Goal: Check status

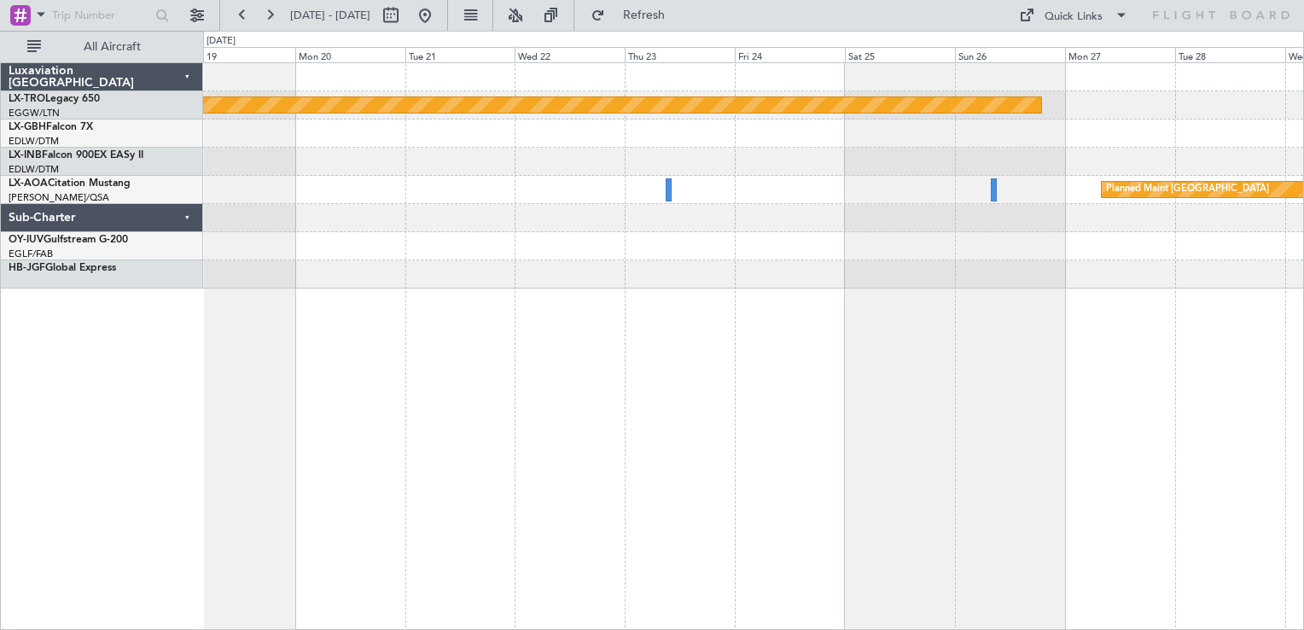
click at [1293, 436] on div "Planned Maint Riga (Riga Intl) Planned Maint [GEOGRAPHIC_DATA]" at bounding box center [753, 346] width 1101 height 568
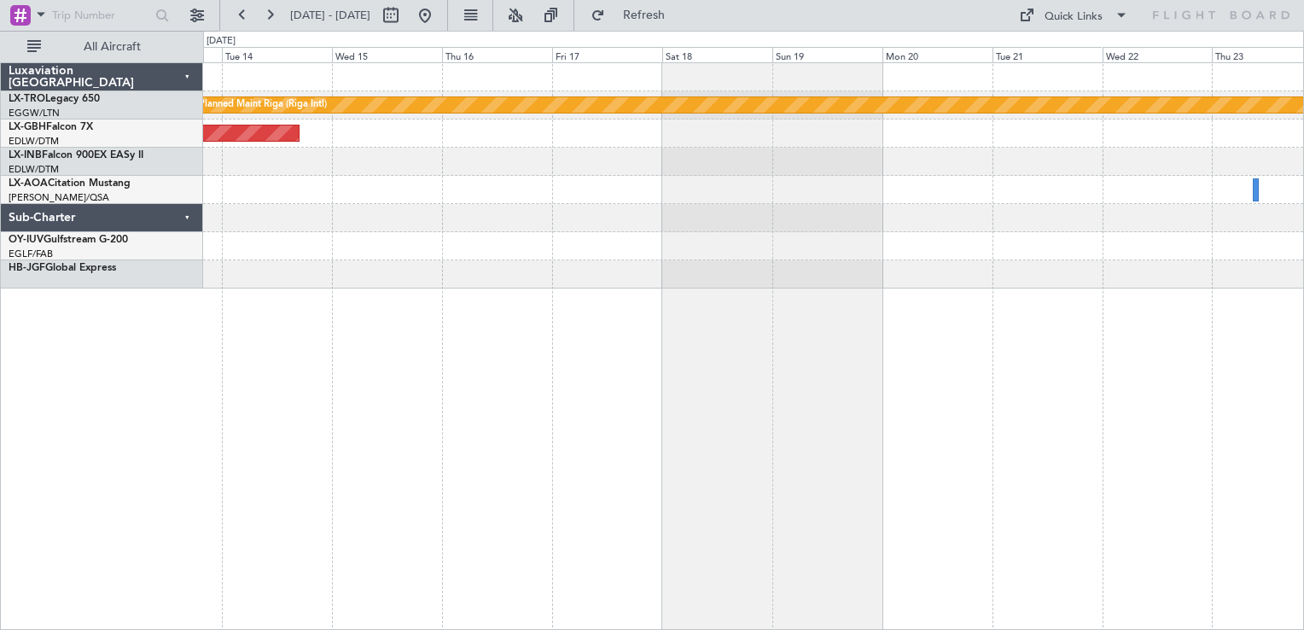
click at [1304, 418] on html "[DATE] - [DATE] Refresh Quick Links All Aircraft Planned Maint [GEOGRAPHIC_DATA…" at bounding box center [652, 315] width 1304 height 630
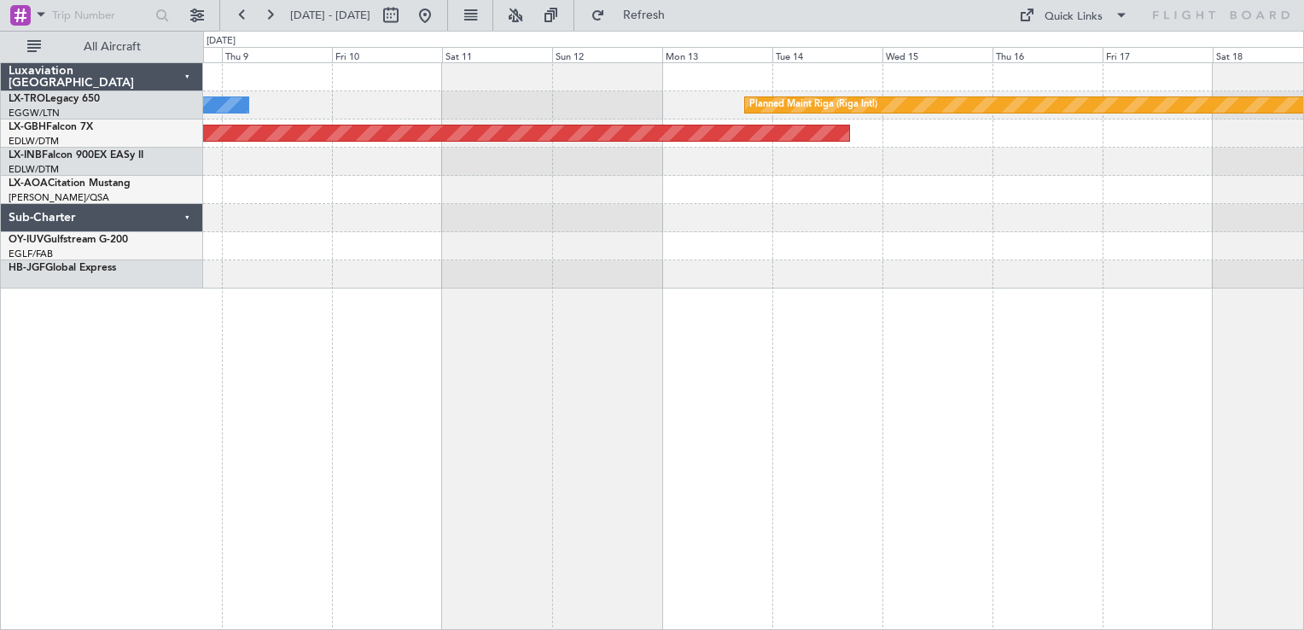
click at [1253, 336] on div "Planned Maint Riga (Riga Intl) A/C Unavailable Planned Maint Nurnberg" at bounding box center [753, 346] width 1101 height 568
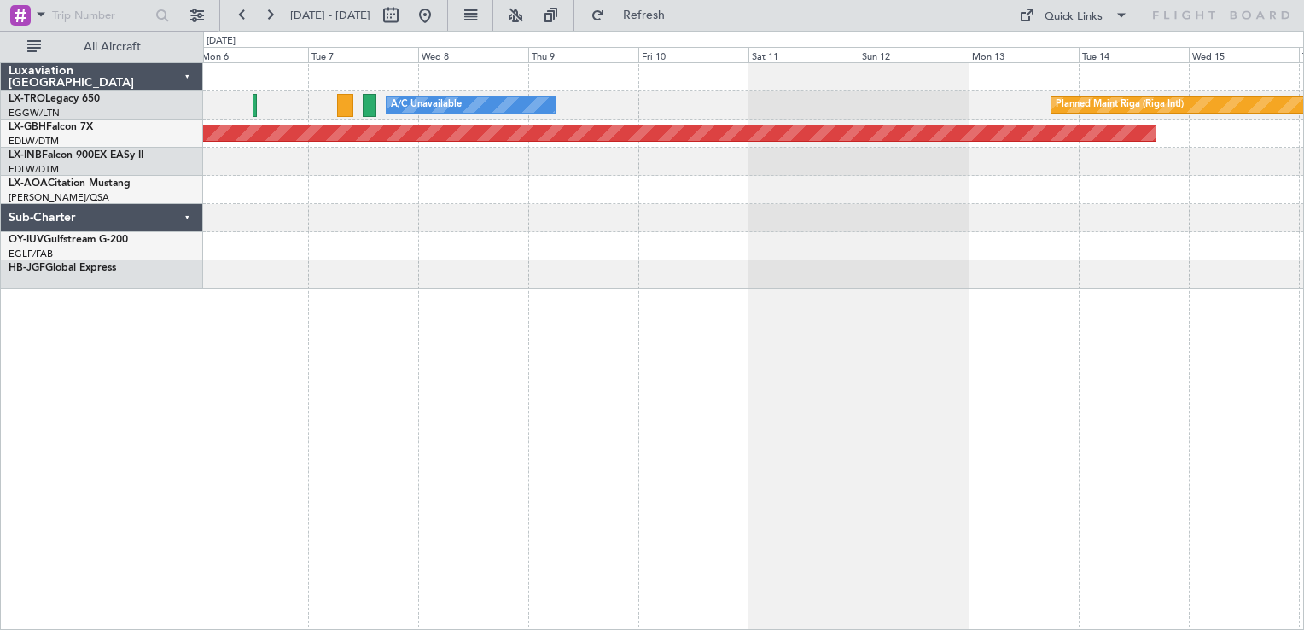
click at [1297, 499] on div "Planned Maint Riga (Riga Intl) A/C Unavailable Planned Maint Nurnberg No Crew […" at bounding box center [753, 346] width 1101 height 568
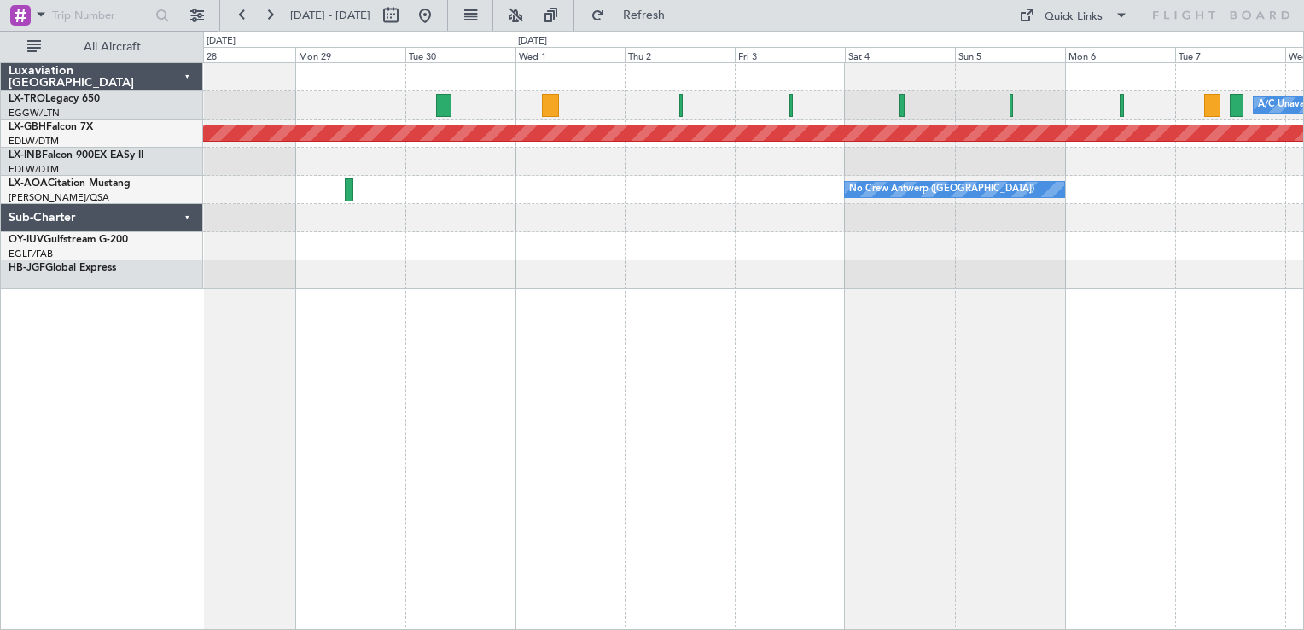
click at [992, 575] on div "A/C Unavailable Planned Maint Nurnberg No Crew [GEOGRAPHIC_DATA] ([GEOGRAPHIC_D…" at bounding box center [753, 346] width 1101 height 568
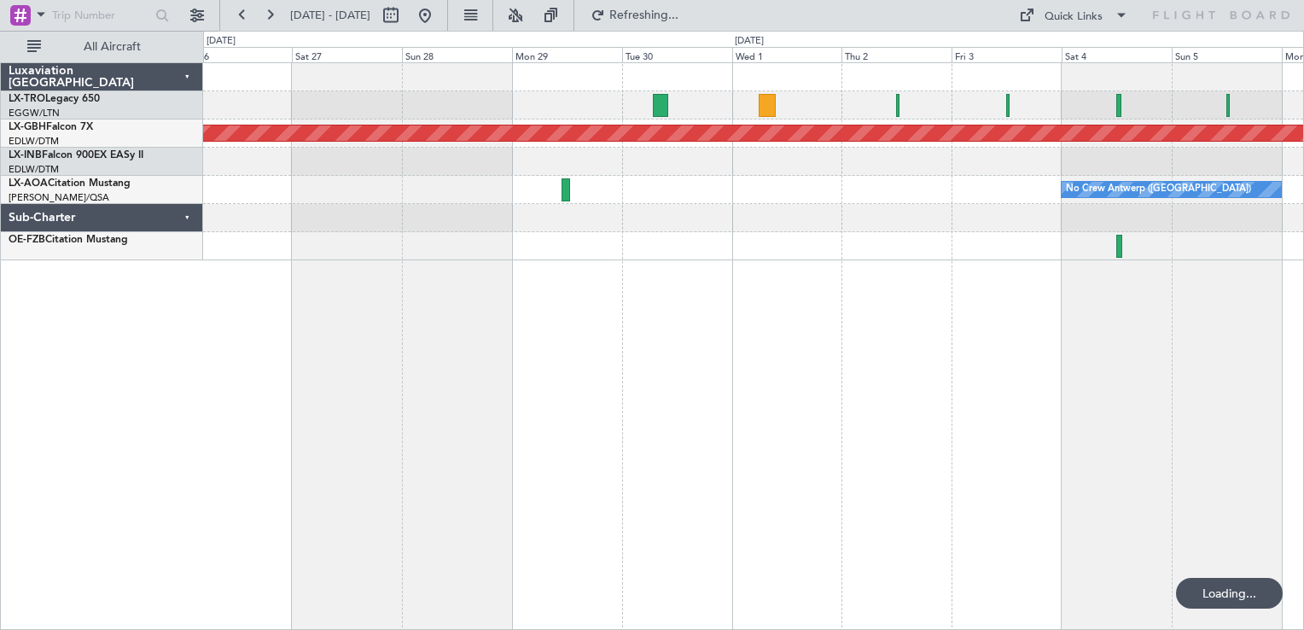
click at [850, 463] on div "A/C Unavailable Planned Maint Nurnberg No Crew [GEOGRAPHIC_DATA] ([GEOGRAPHIC_D…" at bounding box center [753, 346] width 1101 height 568
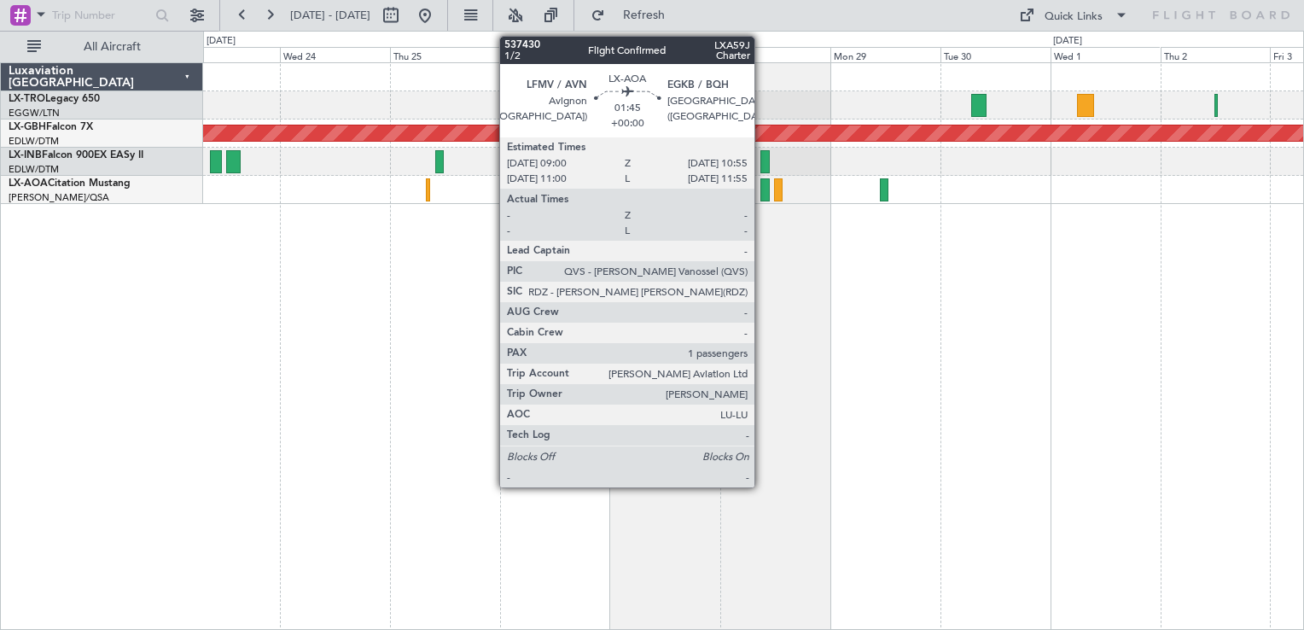
click at [762, 186] on div at bounding box center [765, 189] width 9 height 23
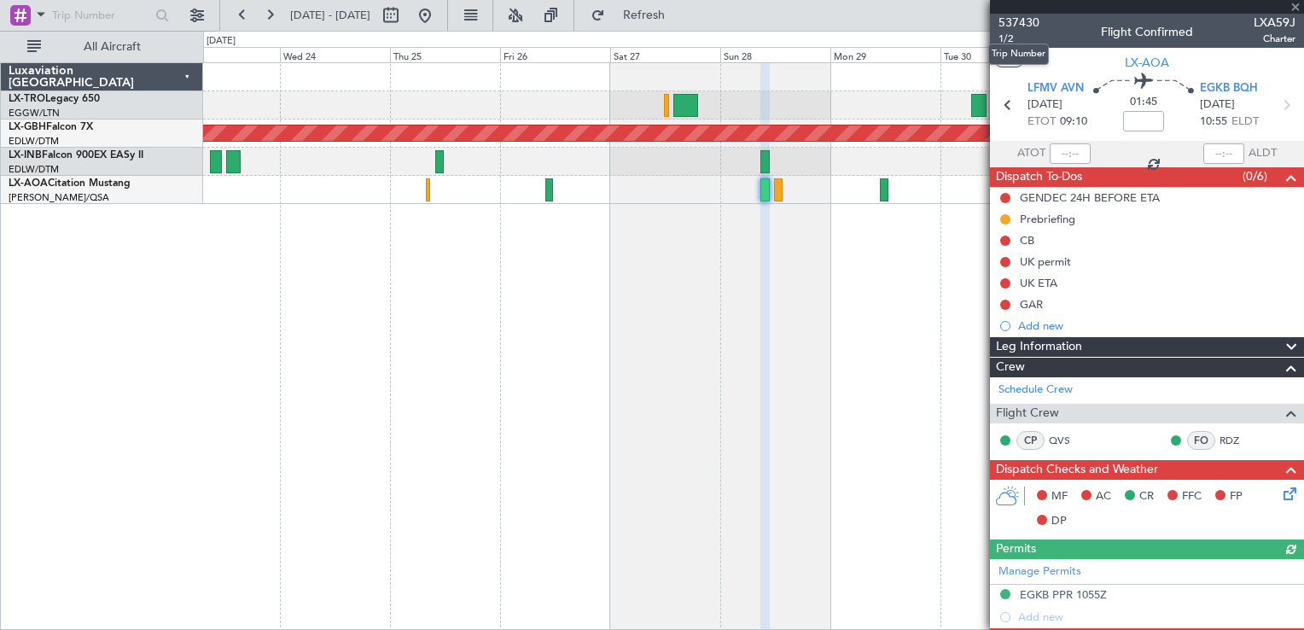
click at [996, 34] on mat-tooltip-component "Trip Number" at bounding box center [1019, 54] width 85 height 45
click at [1020, 22] on span "537430" at bounding box center [1019, 23] width 41 height 18
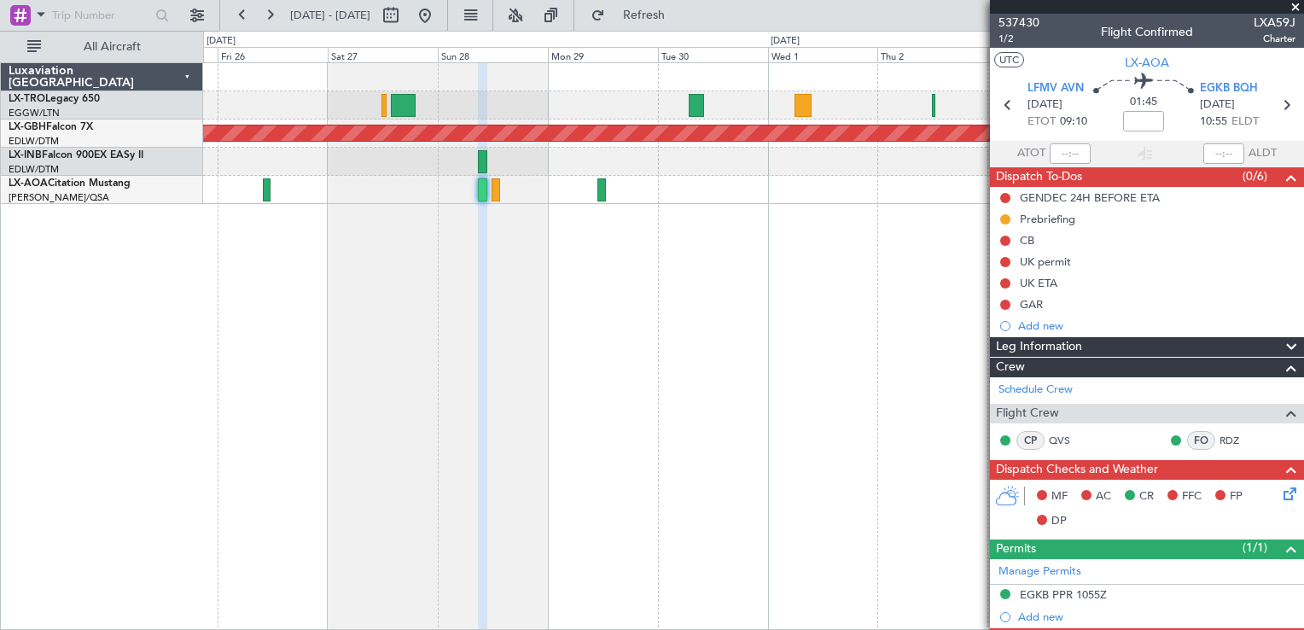
click at [560, 295] on div "A/C Unavailable Planned Maint Nurnberg No Crew [GEOGRAPHIC_DATA] ([GEOGRAPHIC_D…" at bounding box center [753, 346] width 1101 height 568
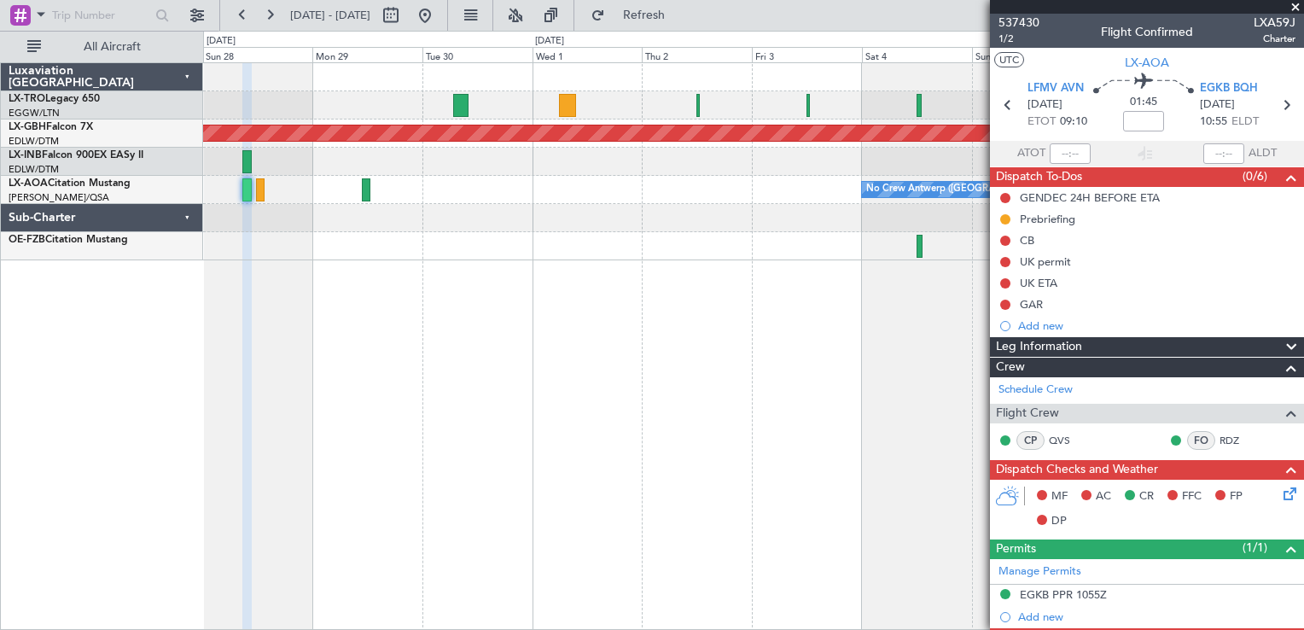
click at [505, 365] on div "A/C Unavailable Planned Maint Nurnberg No Crew [GEOGRAPHIC_DATA] ([GEOGRAPHIC_D…" at bounding box center [753, 346] width 1101 height 568
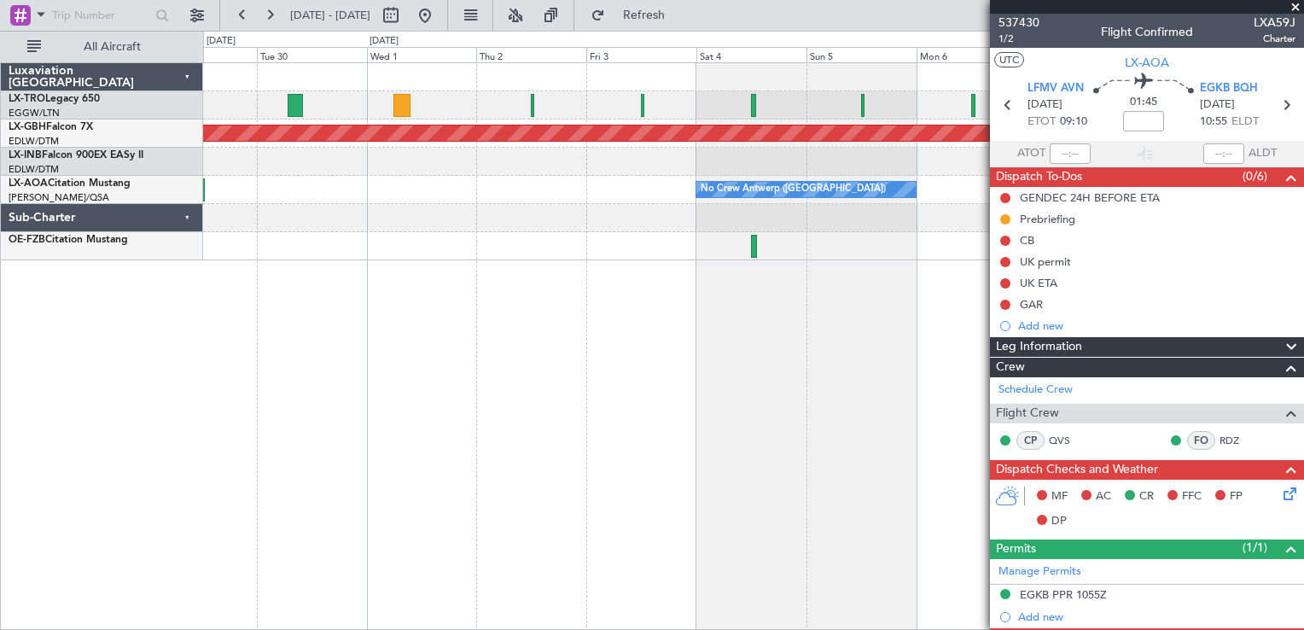
click at [505, 431] on div "A/C Unavailable Planned Maint Nurnberg No Crew [GEOGRAPHIC_DATA] ([GEOGRAPHIC_D…" at bounding box center [753, 346] width 1101 height 568
